Goal: Information Seeking & Learning: Learn about a topic

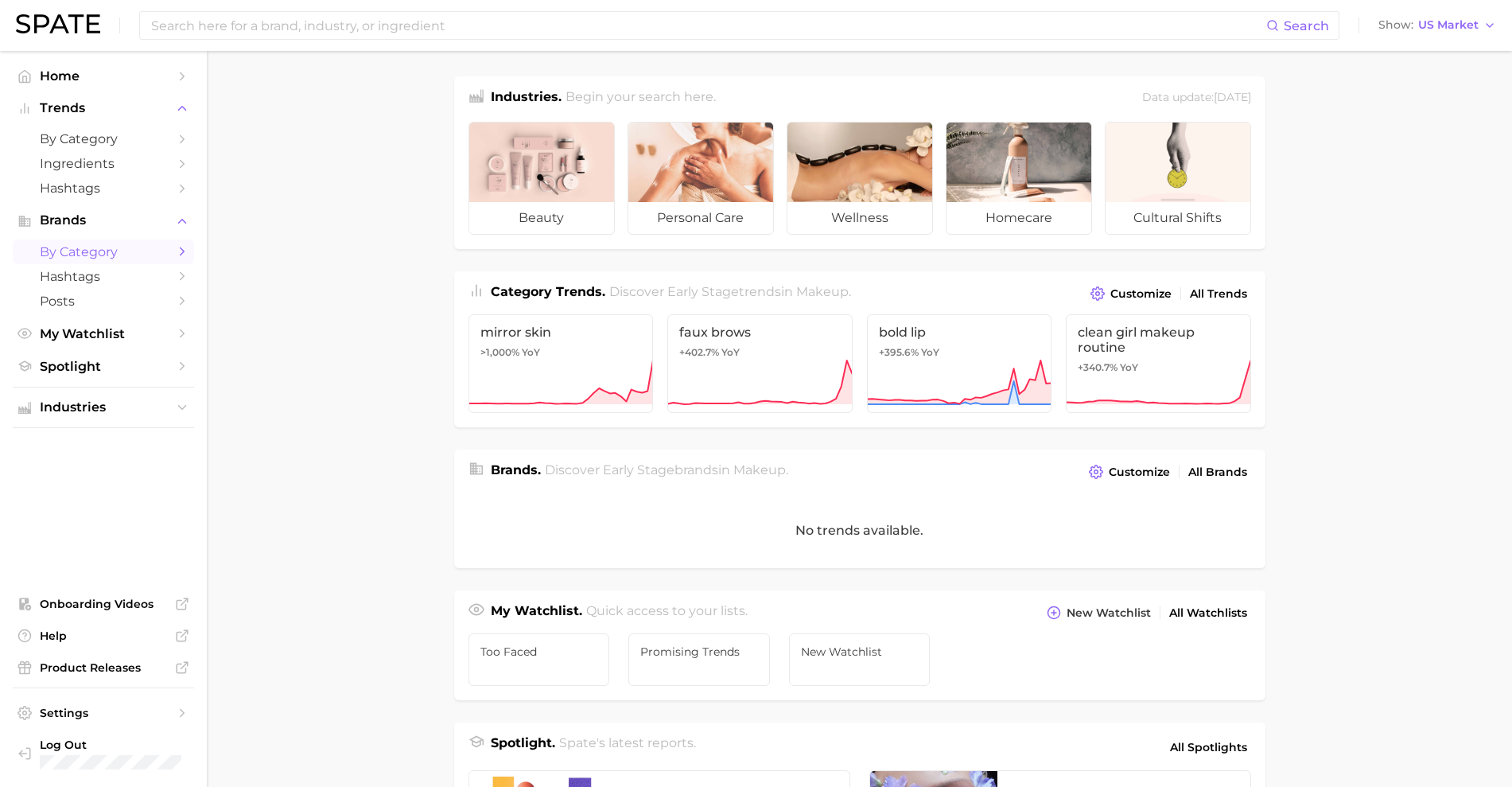
click at [103, 244] on span "by Category" at bounding box center [103, 252] width 128 height 15
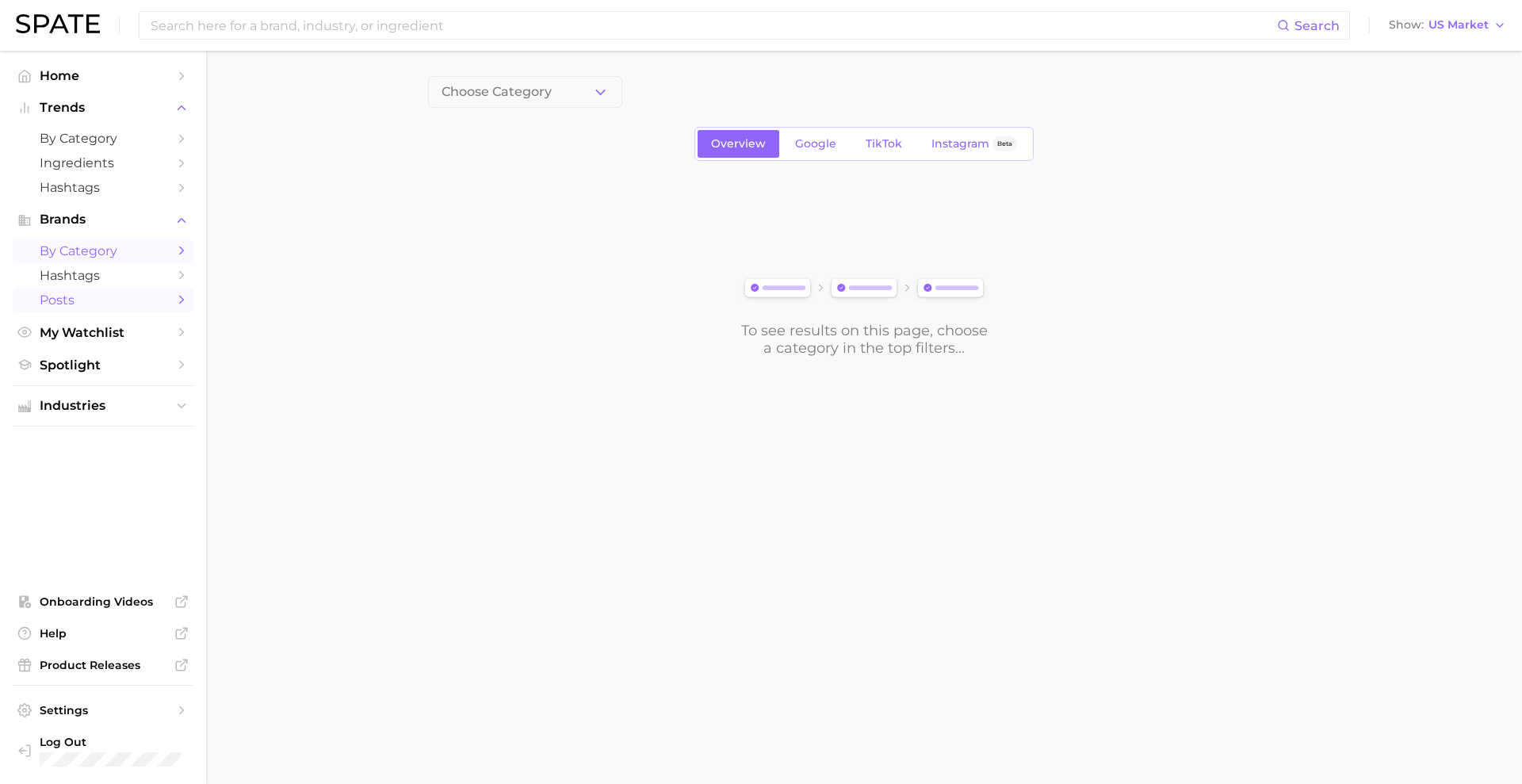
click at [125, 294] on span "Posts" at bounding box center [103, 300] width 127 height 15
click at [577, 92] on button "Choose Category" at bounding box center [525, 92] width 194 height 32
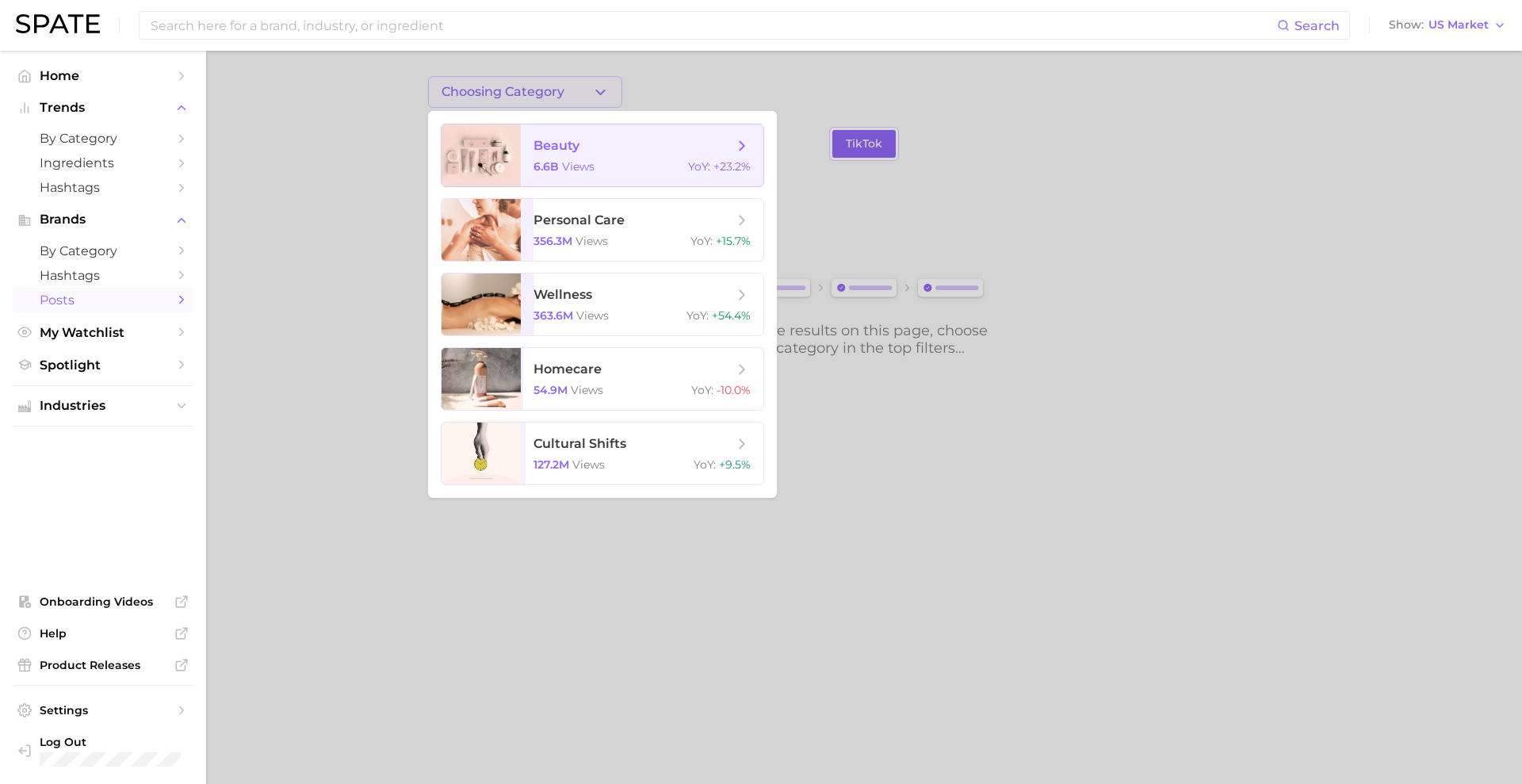
click at [581, 152] on span "beauty" at bounding box center [633, 146] width 200 height 18
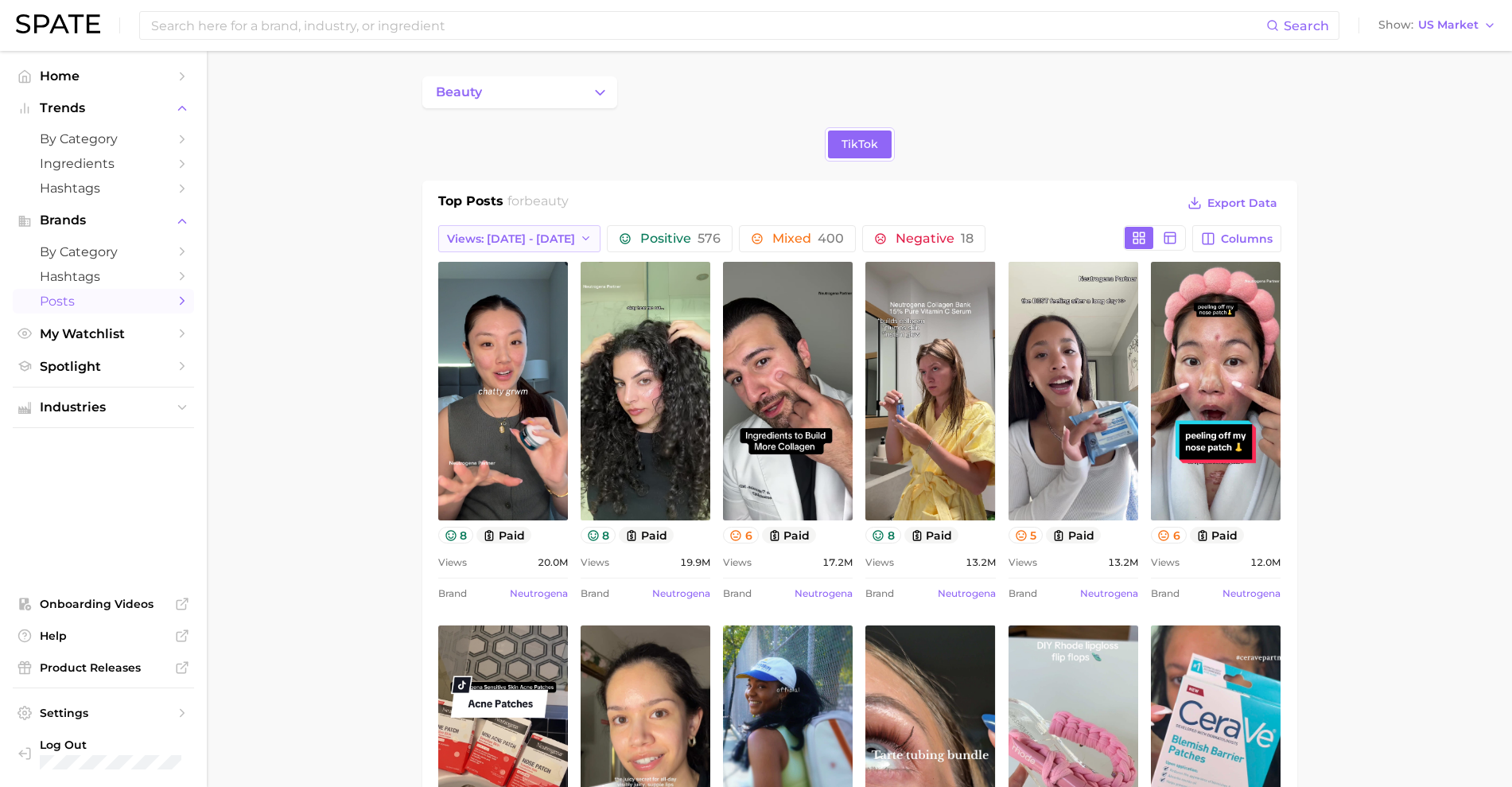
click at [580, 236] on icon "button" at bounding box center [586, 238] width 12 height 12
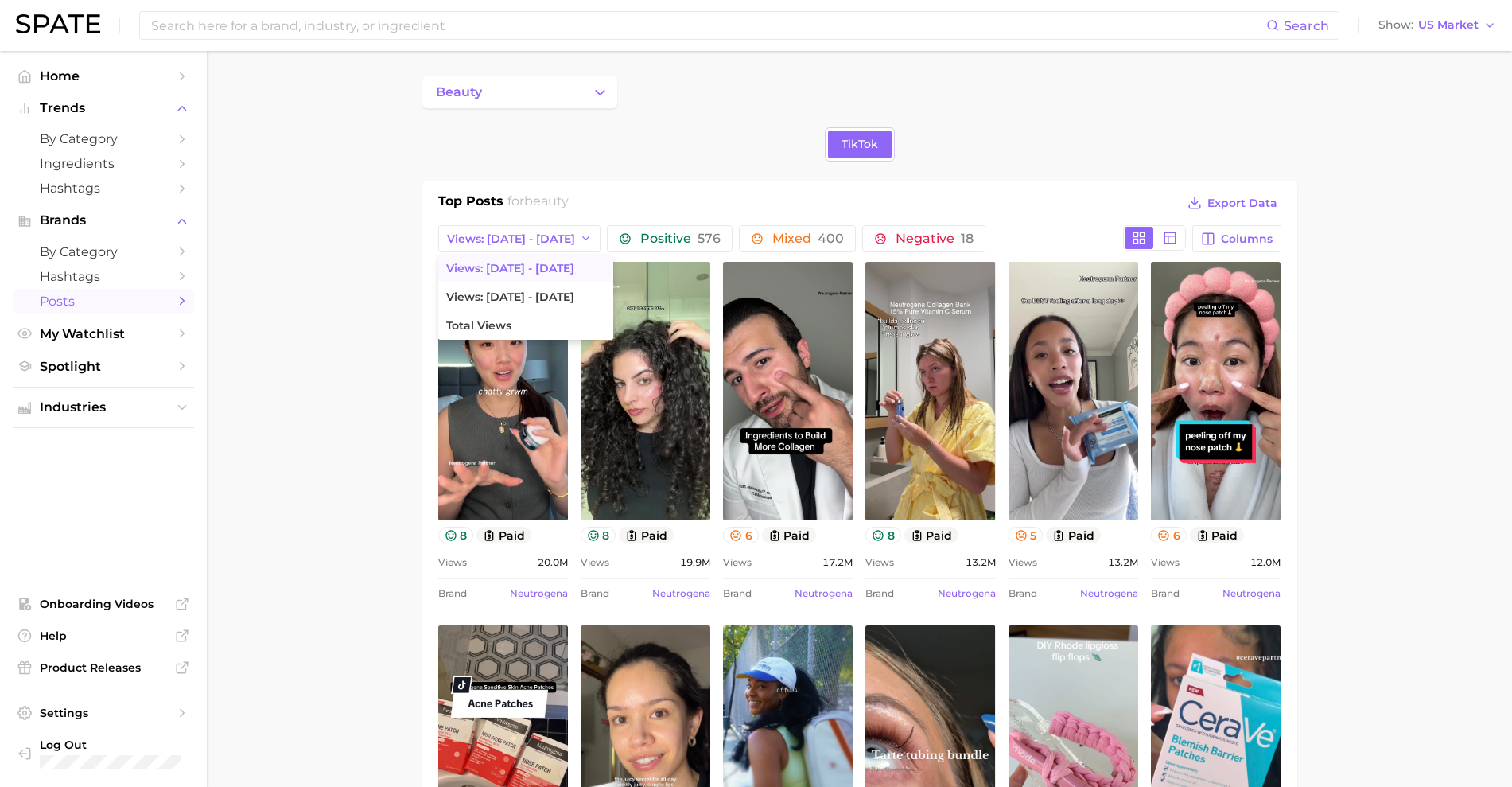
drag, startPoint x: 523, startPoint y: 325, endPoint x: 504, endPoint y: 261, distance: 66.8
click at [504, 261] on ul "Views: Aug 31 - Sep 7 Views: Aug 24 - 31 Total Views" at bounding box center [525, 296] width 175 height 86
click at [504, 261] on span "Views: [DATE] - [DATE]" at bounding box center [510, 268] width 128 height 13
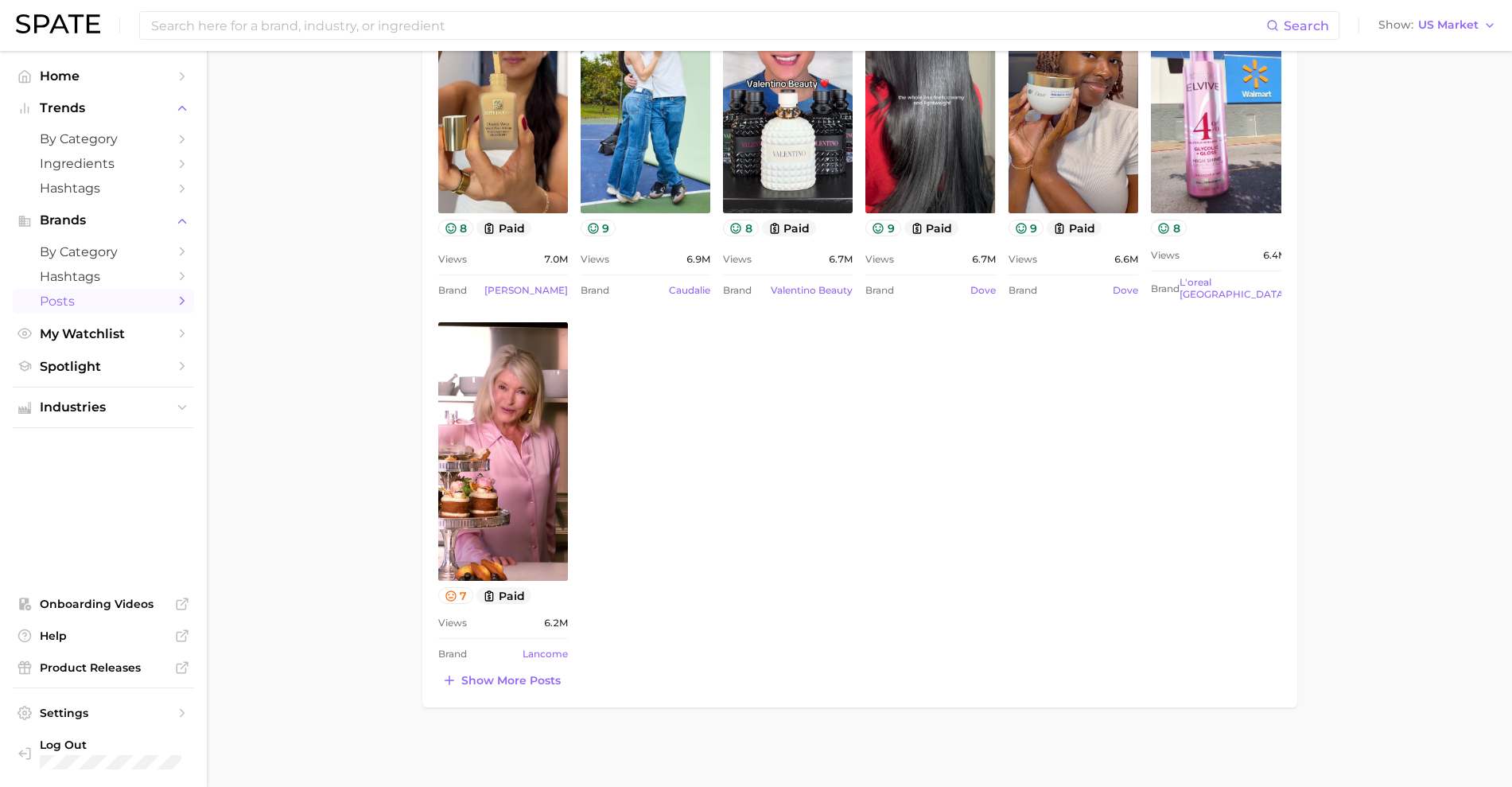
scroll to position [1418, 0]
click at [491, 683] on span "Show more posts" at bounding box center [510, 681] width 99 height 13
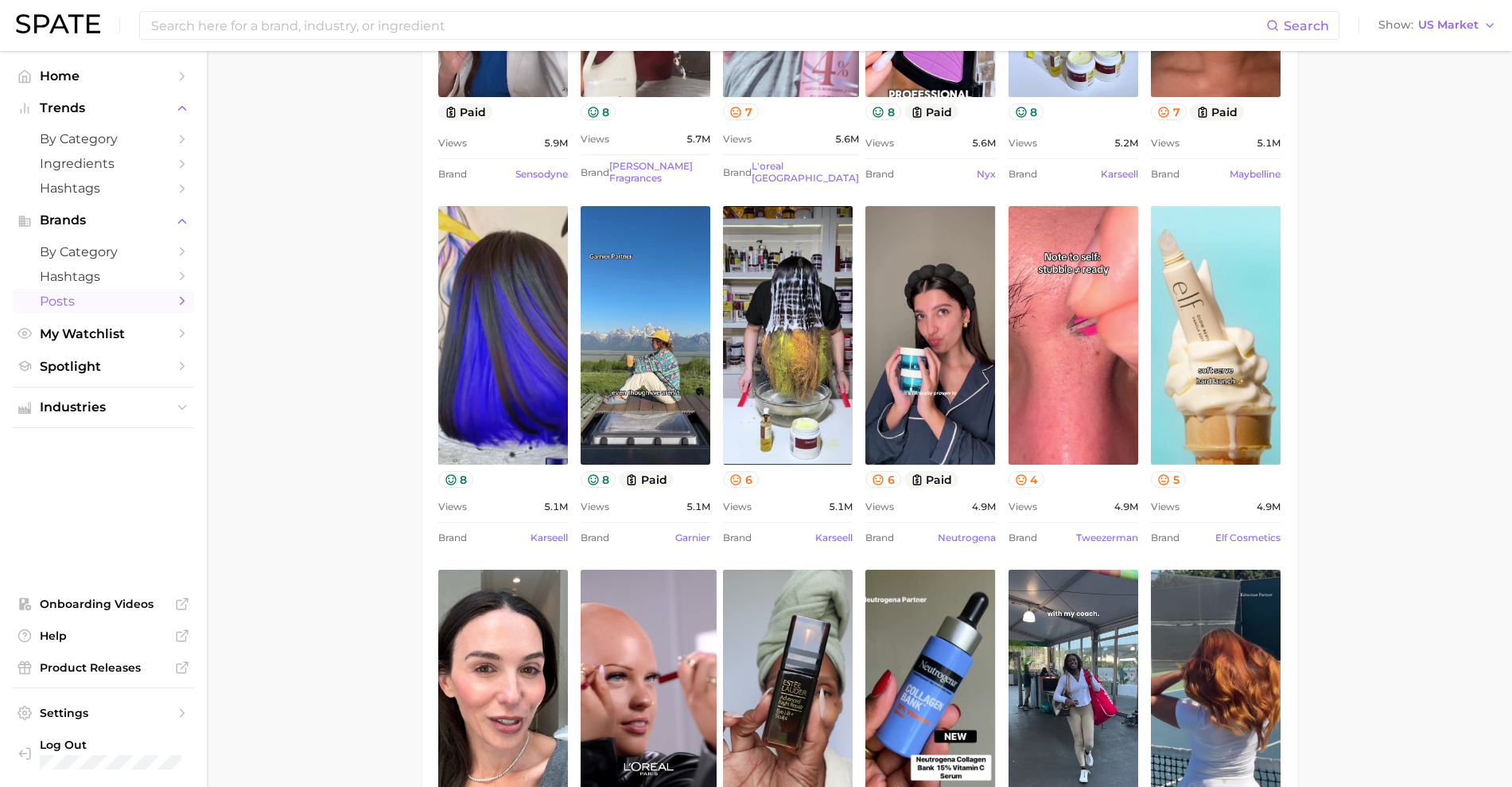
scroll to position [2306, 0]
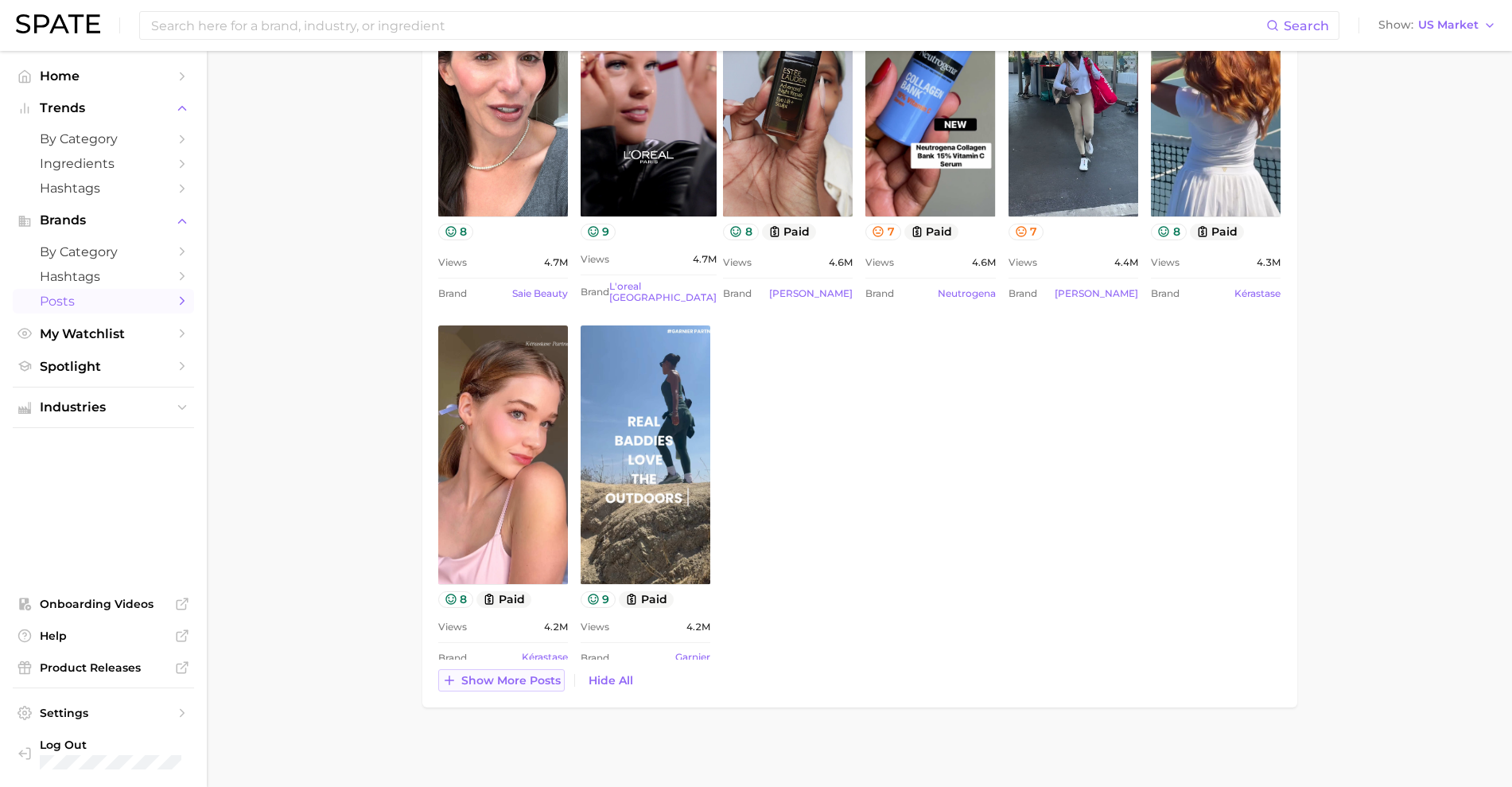
click at [477, 678] on span "Show more posts" at bounding box center [510, 680] width 99 height 13
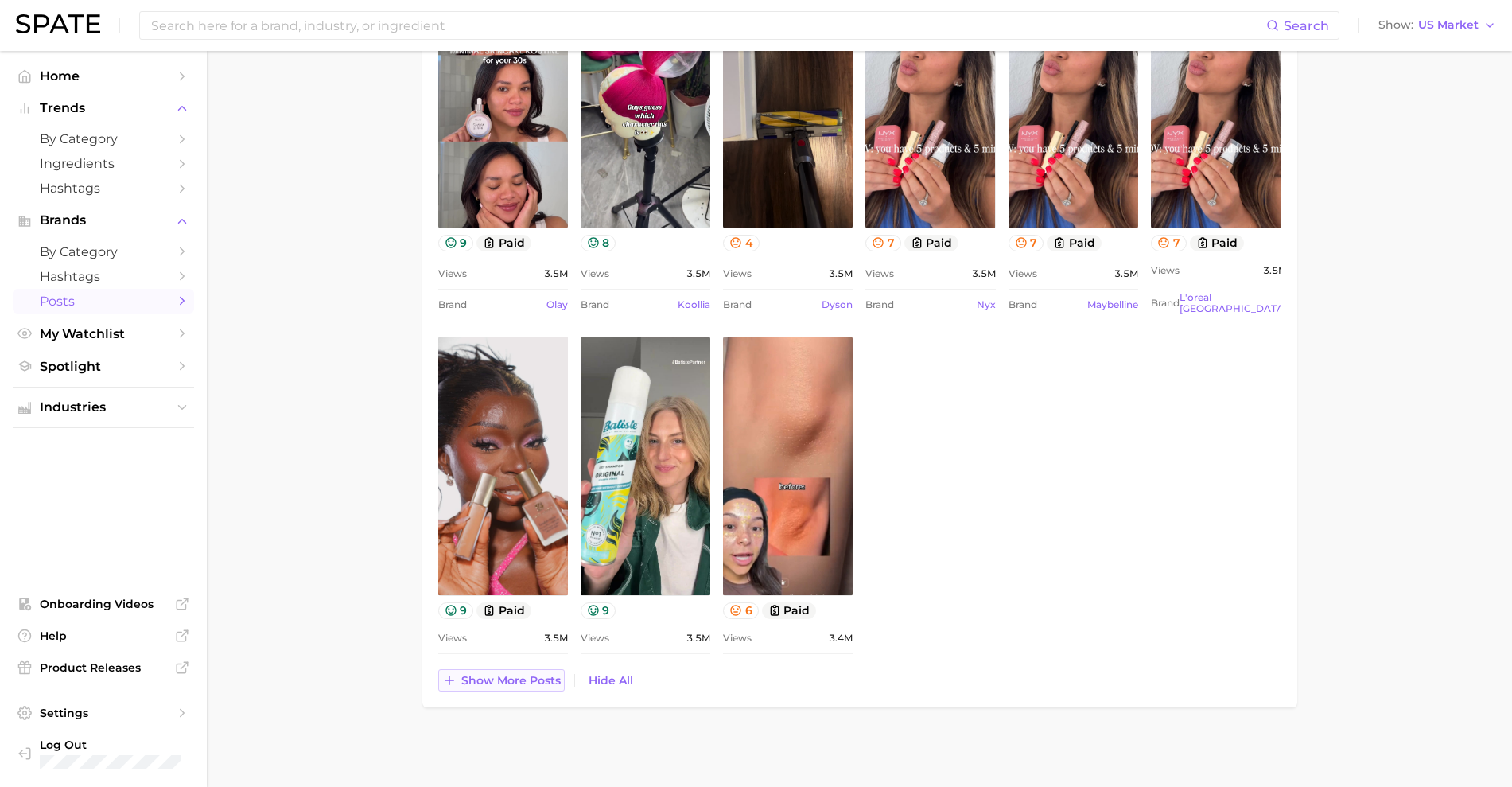
click at [538, 683] on span "Show more posts" at bounding box center [510, 680] width 99 height 13
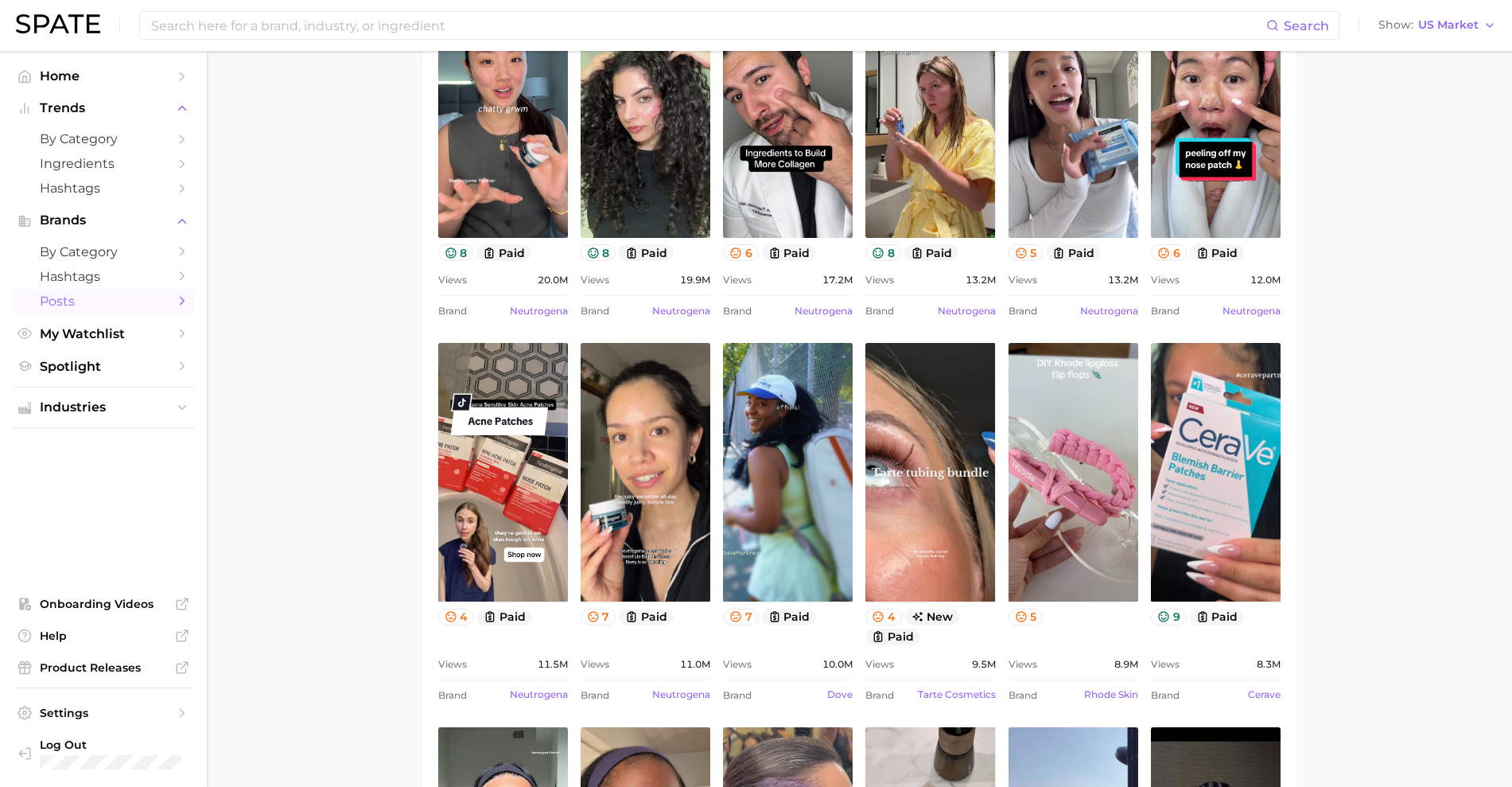
scroll to position [0, 0]
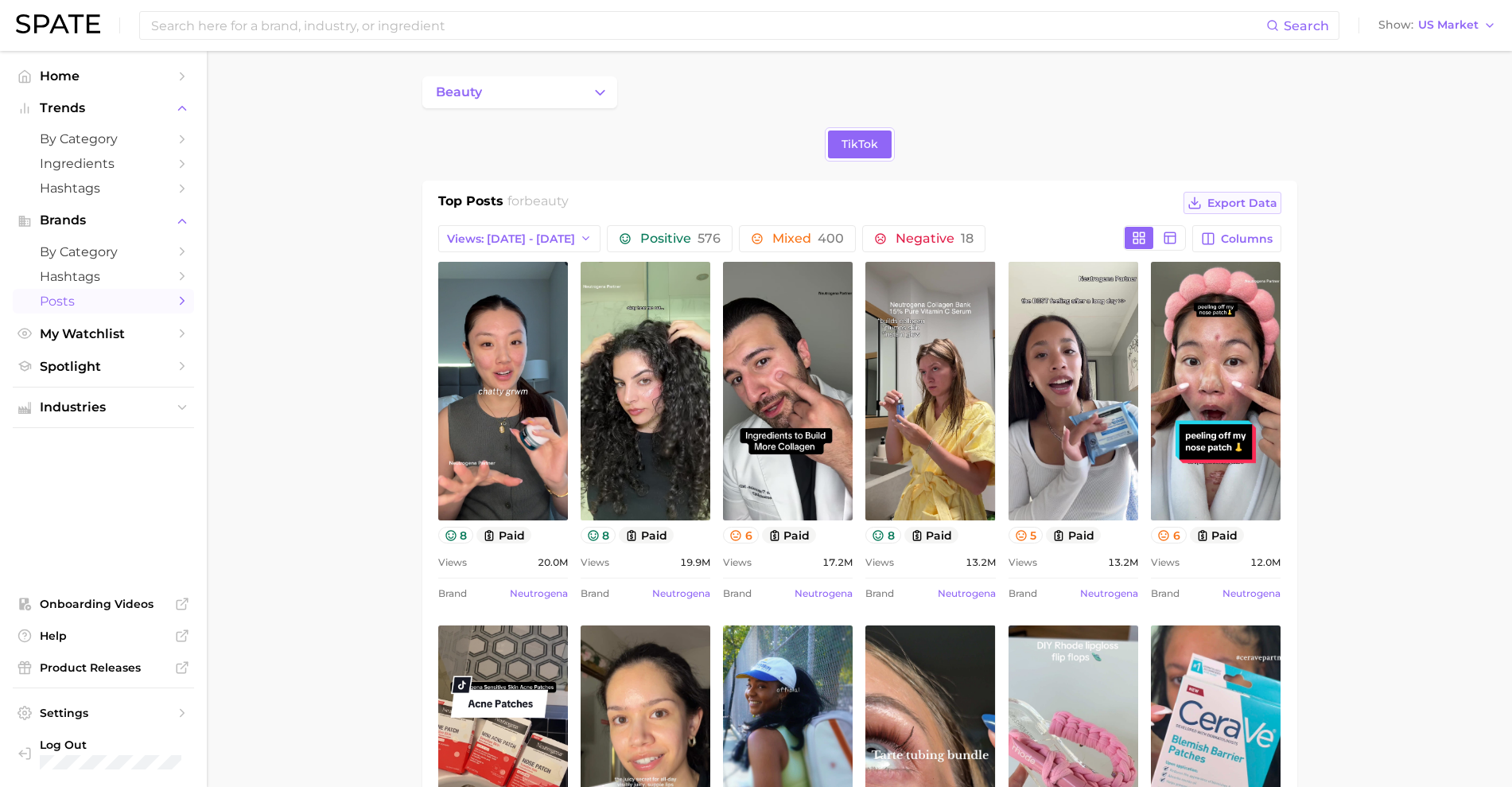
click at [1223, 198] on span "Export Data" at bounding box center [1242, 203] width 70 height 13
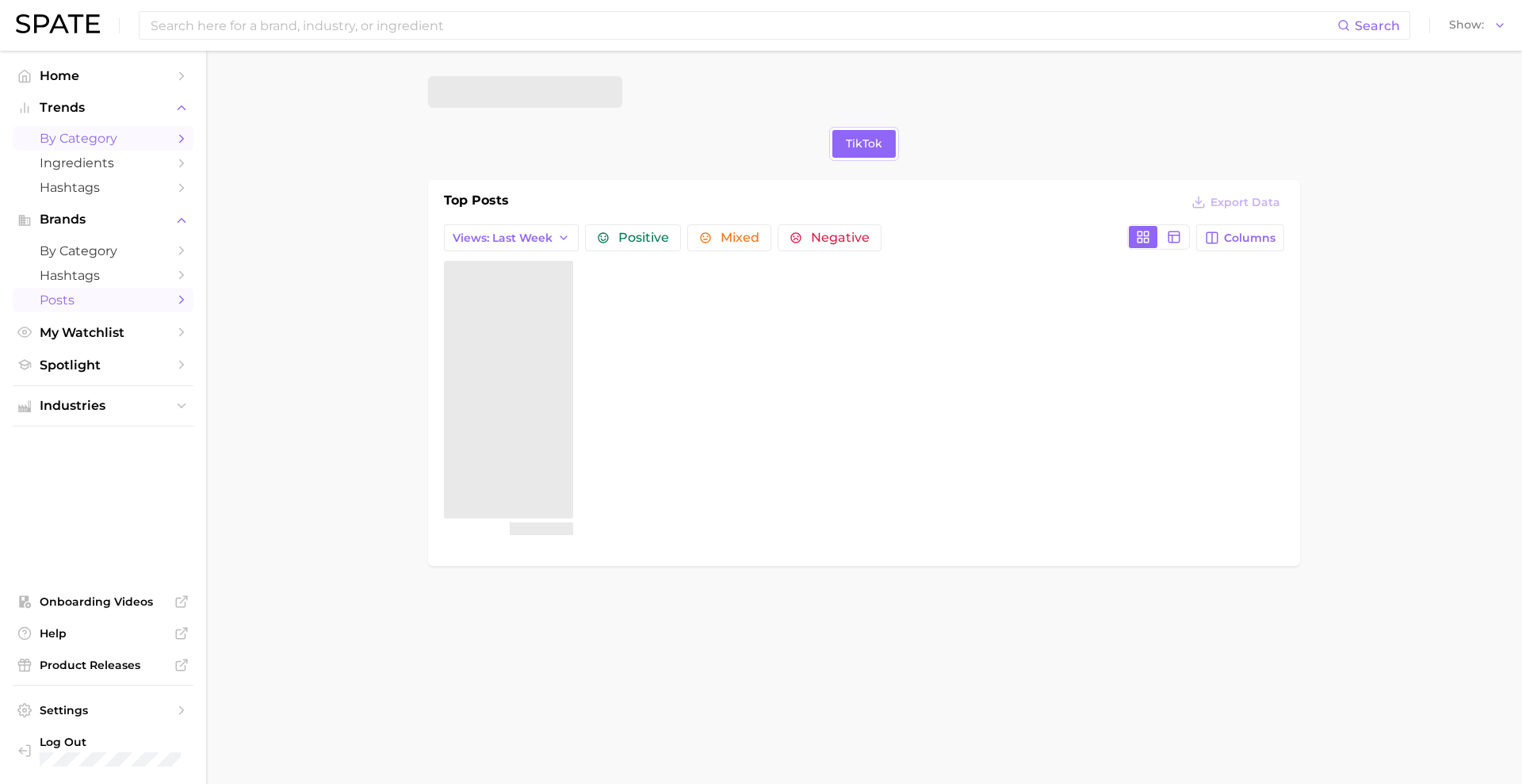
click at [81, 143] on span "by Category" at bounding box center [103, 138] width 127 height 15
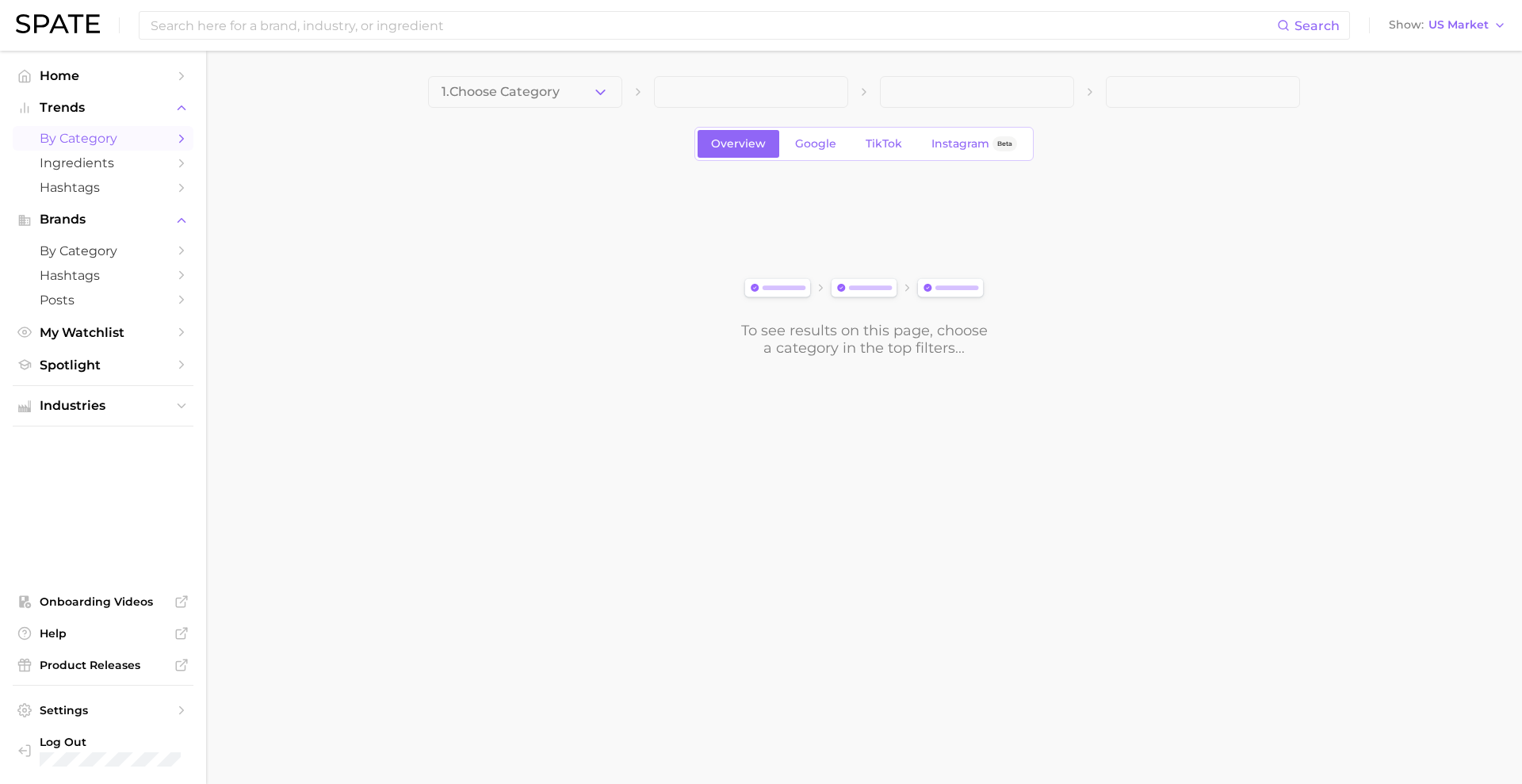
click at [590, 122] on div "1. Choose Category Overview Google TikTok Instagram Beta To see results on this…" at bounding box center [863, 217] width 872 height 281
click at [573, 99] on button "1. Choose Category" at bounding box center [525, 92] width 194 height 32
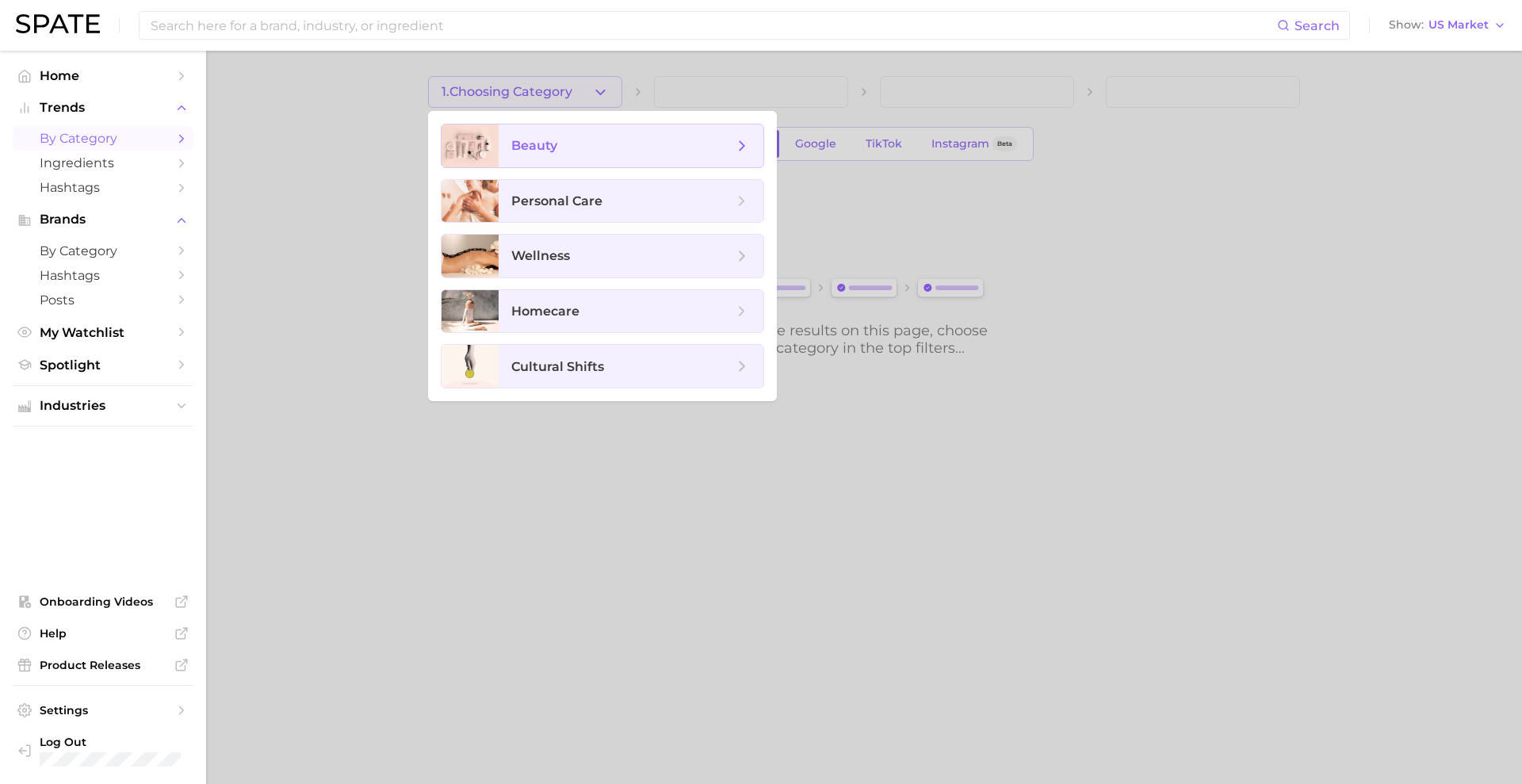
click at [545, 157] on span "beauty" at bounding box center [631, 146] width 265 height 43
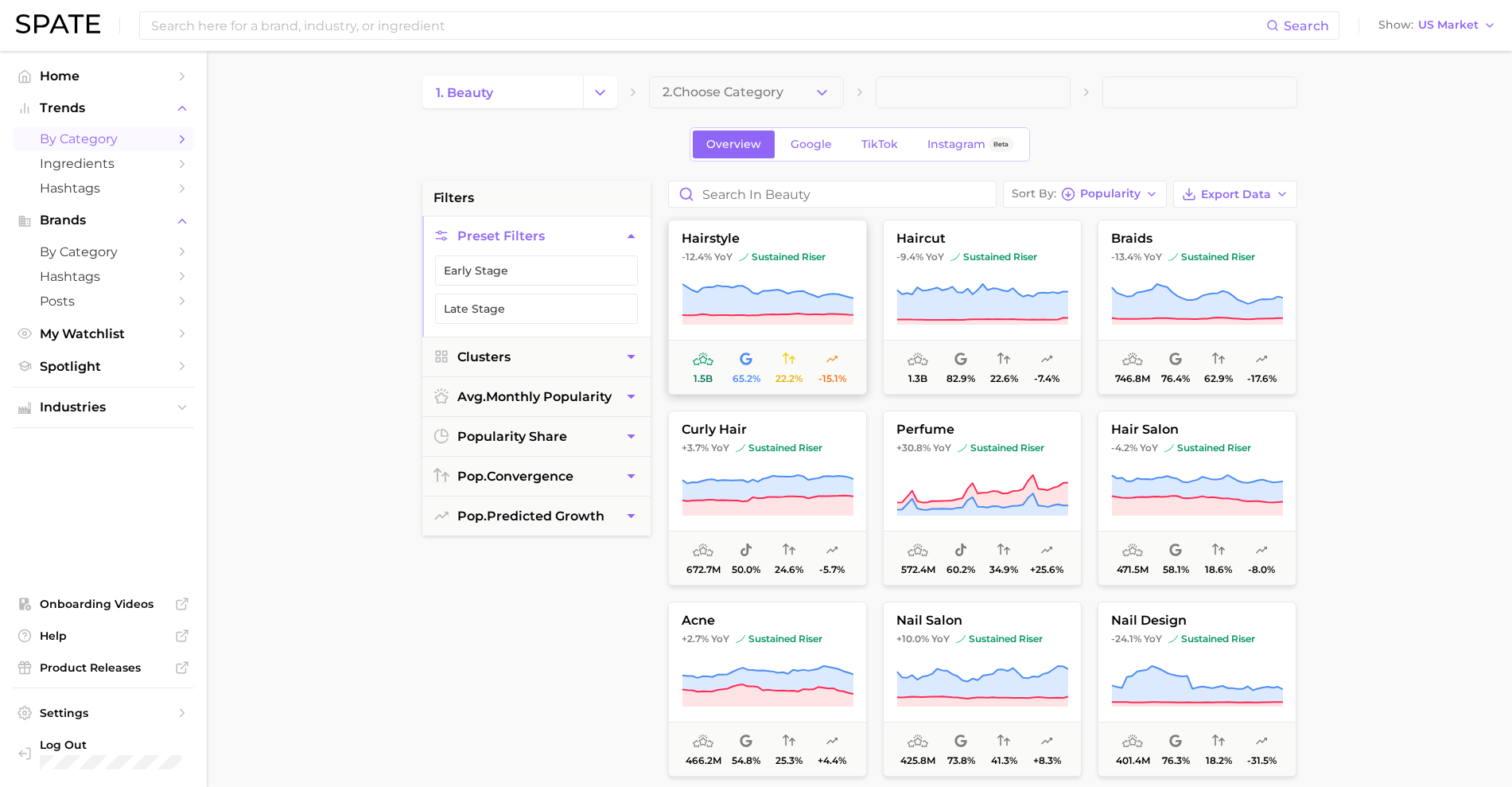
click at [792, 242] on span "hairstyle" at bounding box center [767, 238] width 197 height 14
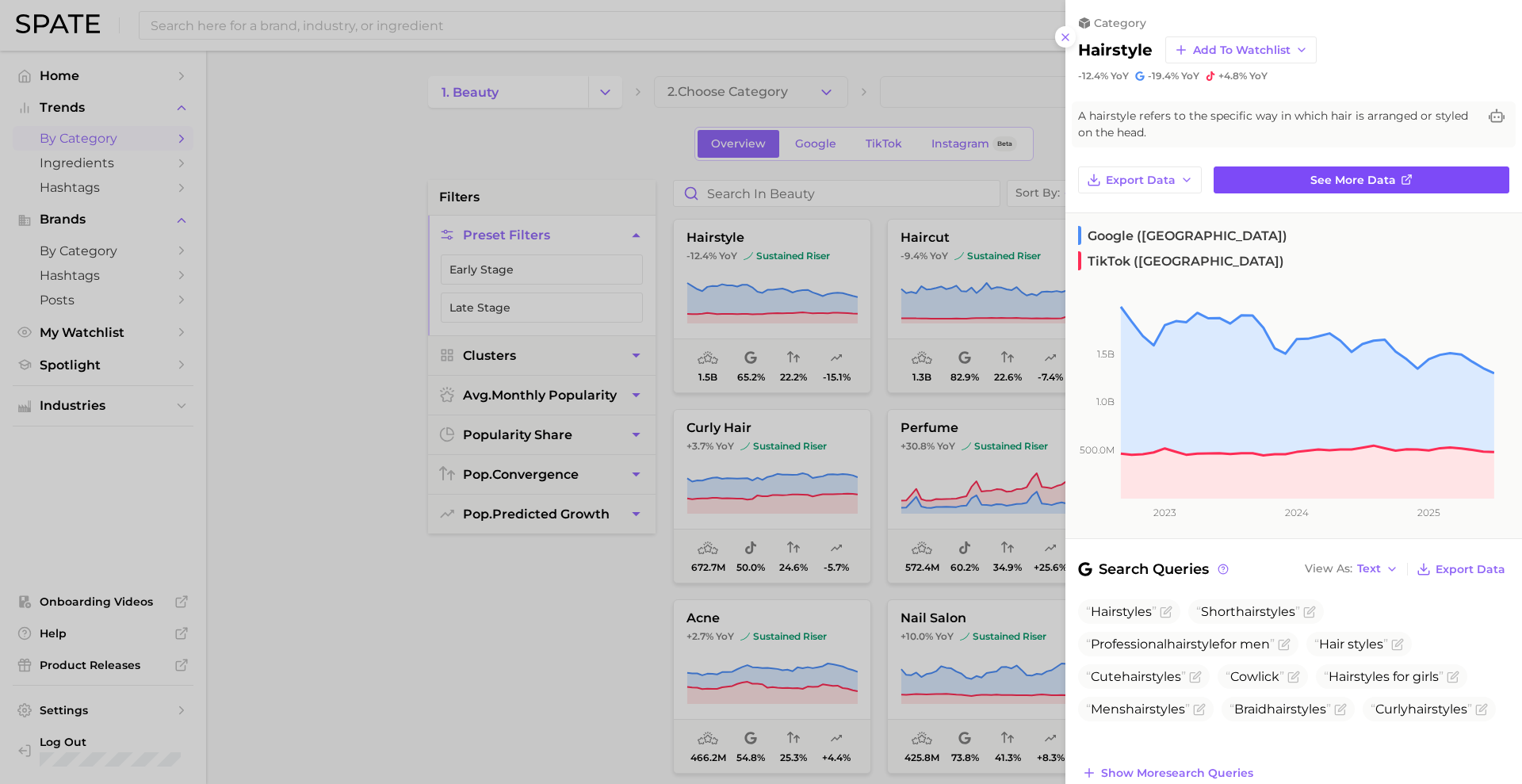
click at [1272, 177] on link "See more data" at bounding box center [1361, 180] width 296 height 27
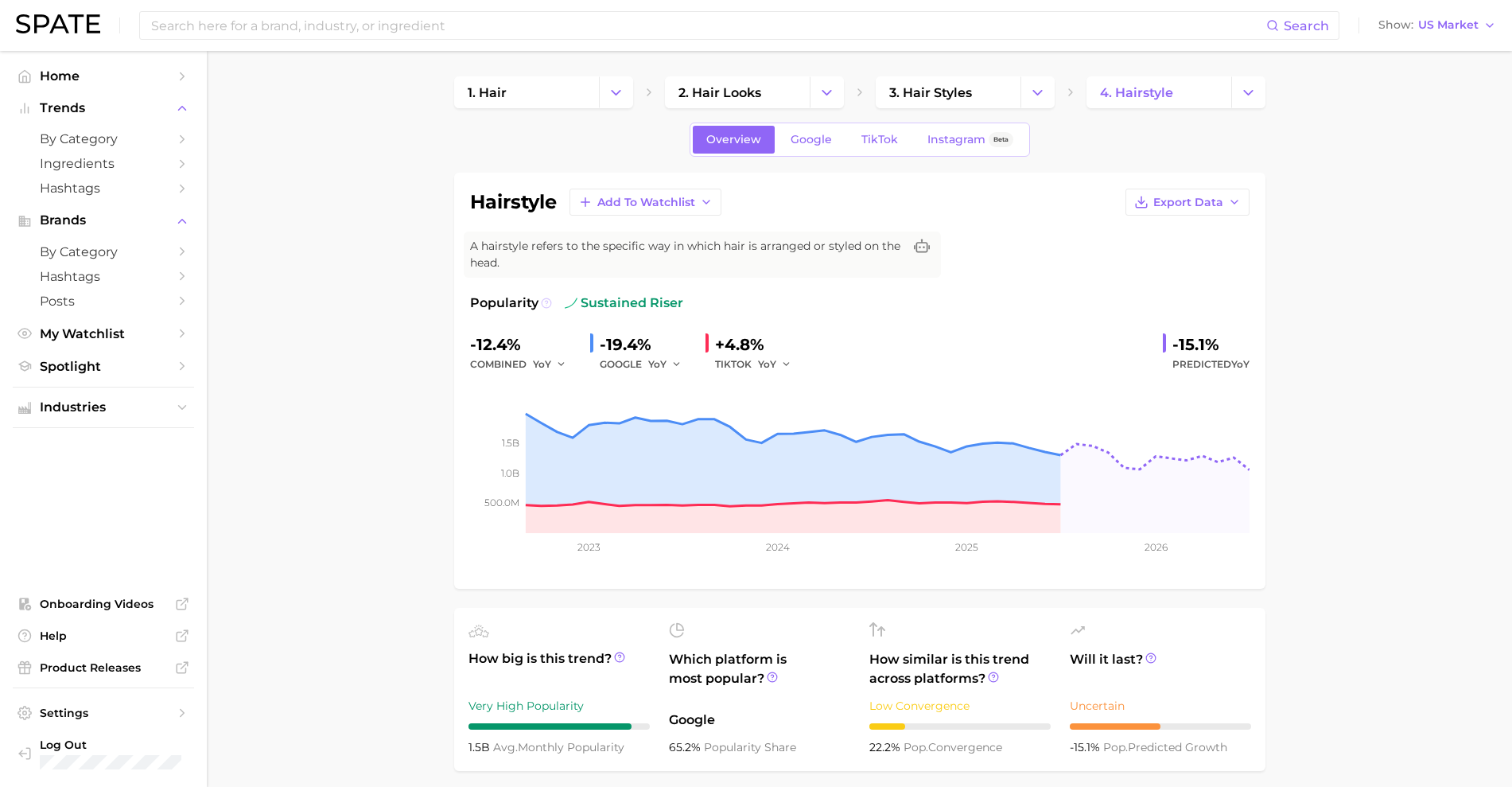
click at [546, 302] on icon at bounding box center [546, 302] width 11 height 11
click at [542, 304] on icon at bounding box center [546, 302] width 11 height 11
